Goal: Task Accomplishment & Management: Complete application form

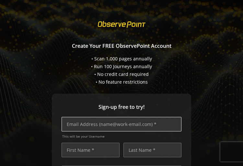
click at [112, 127] on input "text" at bounding box center [122, 124] width 120 height 15
click at [113, 123] on input "text" at bounding box center [122, 124] width 120 height 15
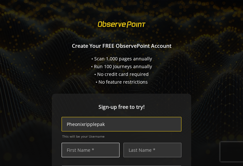
type input "Pheonixripplepak"
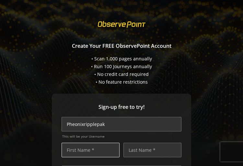
click at [87, 146] on input "text" at bounding box center [91, 150] width 58 height 15
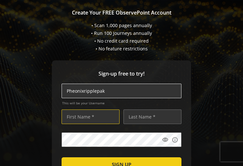
scroll to position [32, 0]
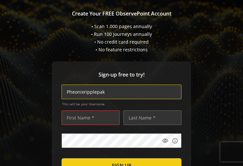
drag, startPoint x: 115, startPoint y: 96, endPoint x: -24, endPoint y: 70, distance: 141.4
click at [0, 70] on html "Loading... Create Your FREE ObservePoint Account • Scan 1,000 pages annually • …" at bounding box center [121, 83] width 243 height 166
type input "[EMAIL_ADDRESS][DOMAIN_NAME]"
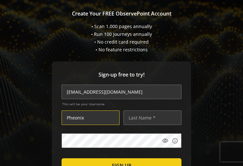
type input "Pheonix"
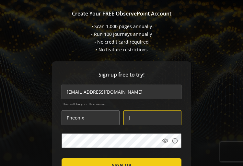
type input "J"
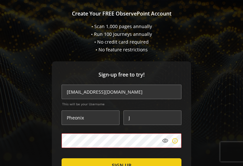
drag, startPoint x: 104, startPoint y: 131, endPoint x: 173, endPoint y: 139, distance: 69.0
click at [173, 139] on mat-icon "info" at bounding box center [175, 141] width 6 height 6
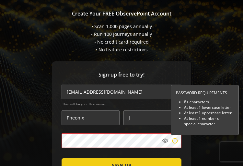
click at [174, 139] on mat-icon "info" at bounding box center [175, 141] width 6 height 6
